Goal: Find specific fact: Find specific fact

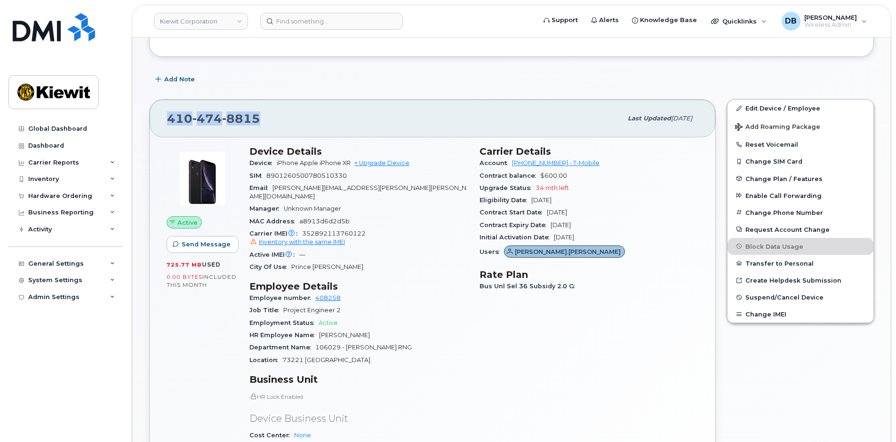
scroll to position [62, 0]
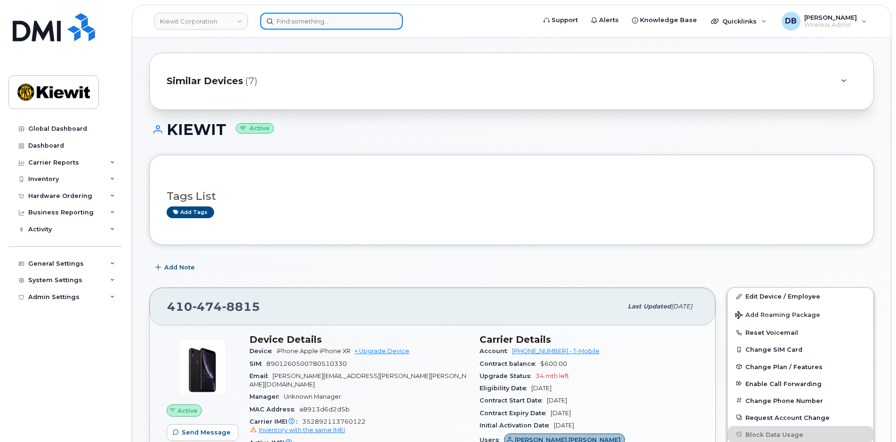
click at [320, 20] on input at bounding box center [331, 21] width 143 height 17
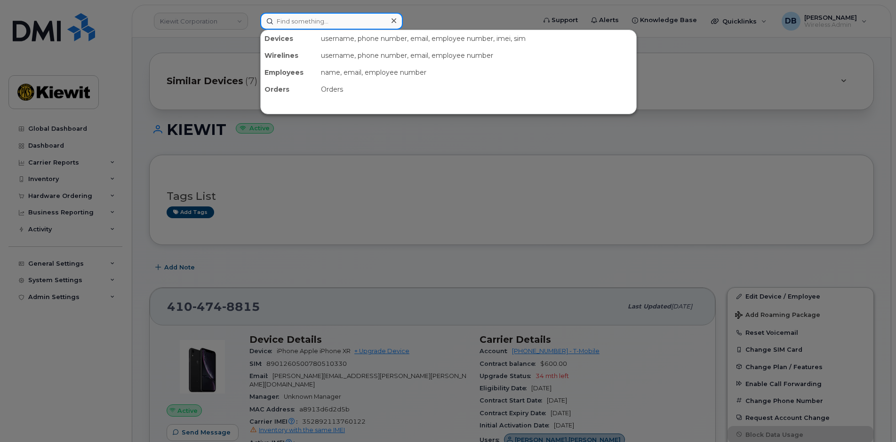
paste input "[PHONE_NUMBER]"
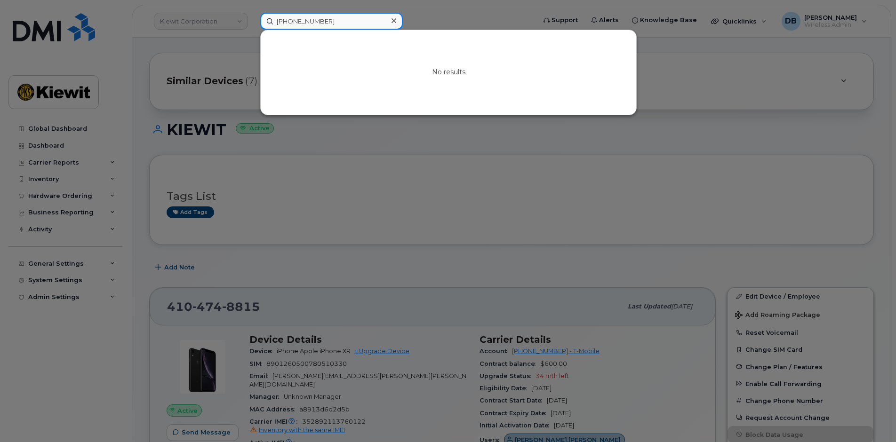
drag, startPoint x: 285, startPoint y: 24, endPoint x: 272, endPoint y: 24, distance: 12.7
click at [272, 24] on input "+13372631930" at bounding box center [331, 21] width 143 height 17
type input "3372631930"
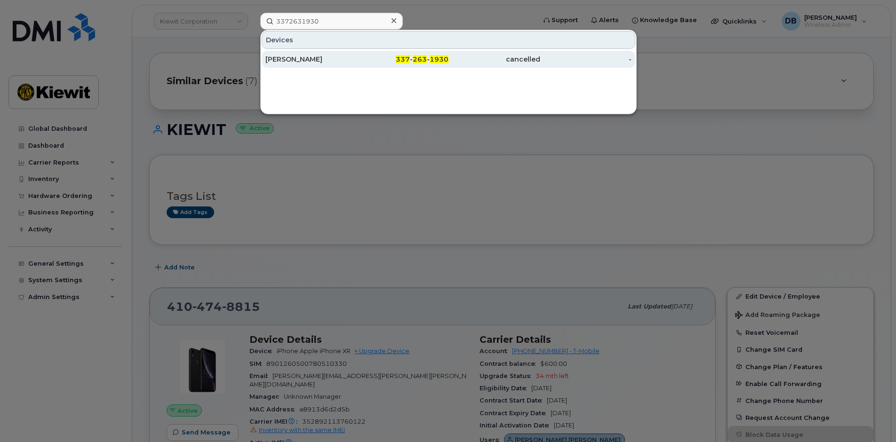
click at [303, 64] on div "[PERSON_NAME]" at bounding box center [311, 59] width 92 height 9
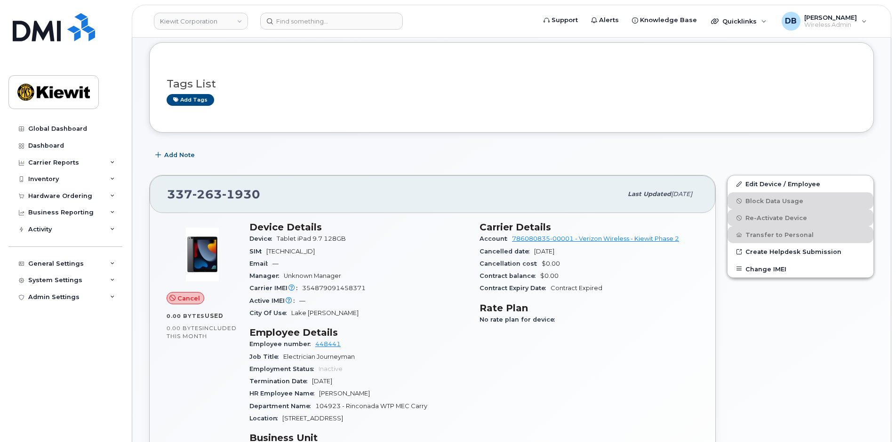
scroll to position [141, 0]
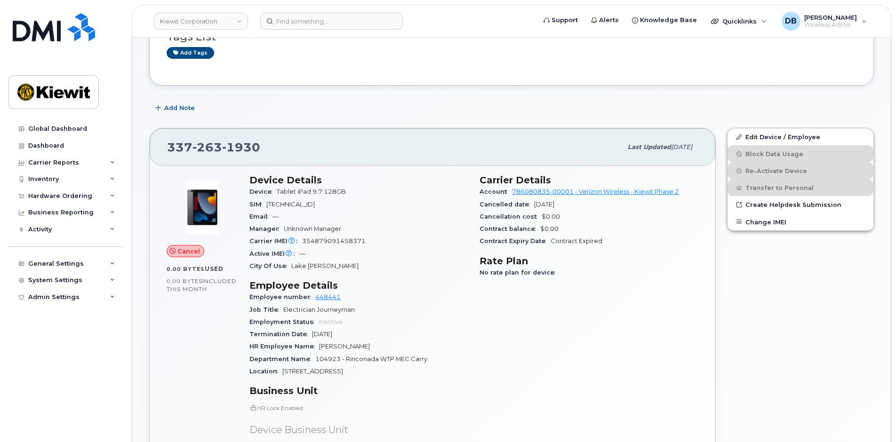
click at [325, 234] on div "Manager Unknown Manager" at bounding box center [358, 229] width 219 height 12
click at [324, 239] on span "354879091458371" at bounding box center [334, 241] width 64 height 7
copy span "354879091458371"
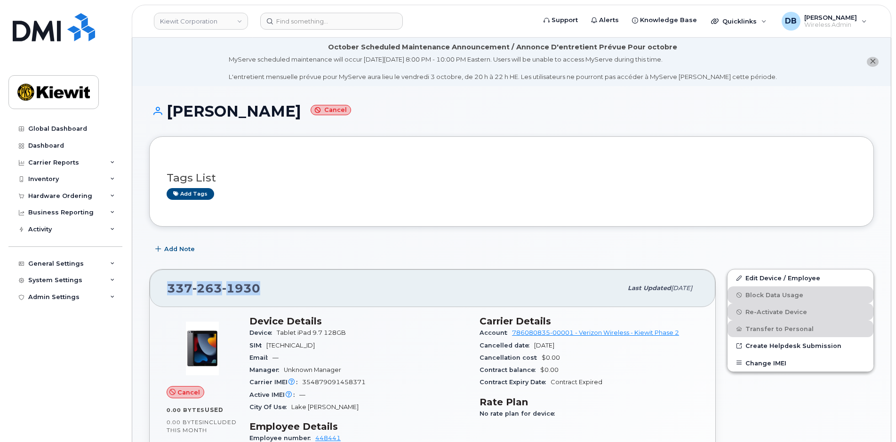
drag, startPoint x: 262, startPoint y: 290, endPoint x: 167, endPoint y: 288, distance: 96.0
click at [167, 288] on div "[PHONE_NUMBER] Last updated [DATE]" at bounding box center [432, 289] width 565 height 38
copy span "[PHONE_NUMBER]"
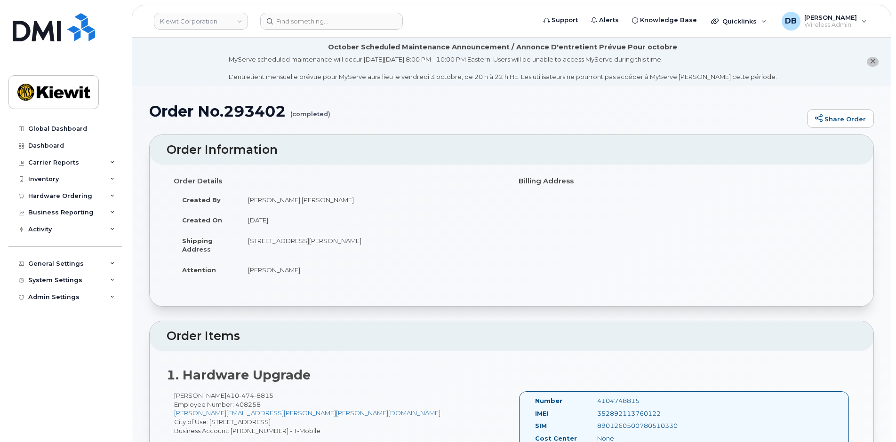
scroll to position [282, 0]
